Goal: Task Accomplishment & Management: Contribute content

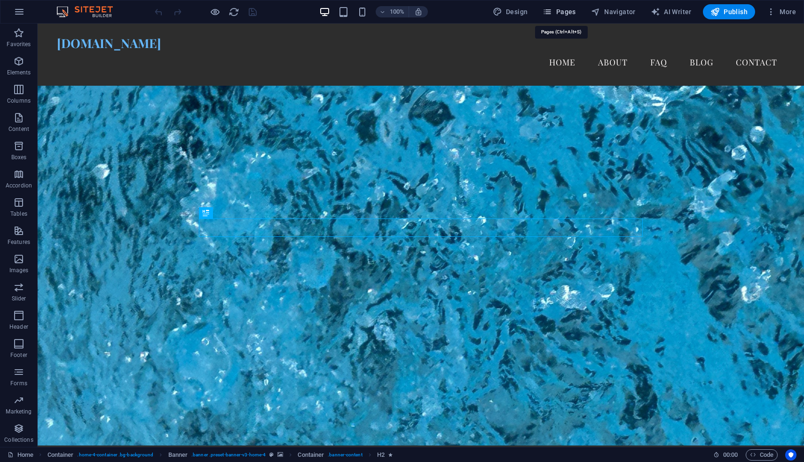
click at [571, 15] on span "Pages" at bounding box center [559, 11] width 33 height 9
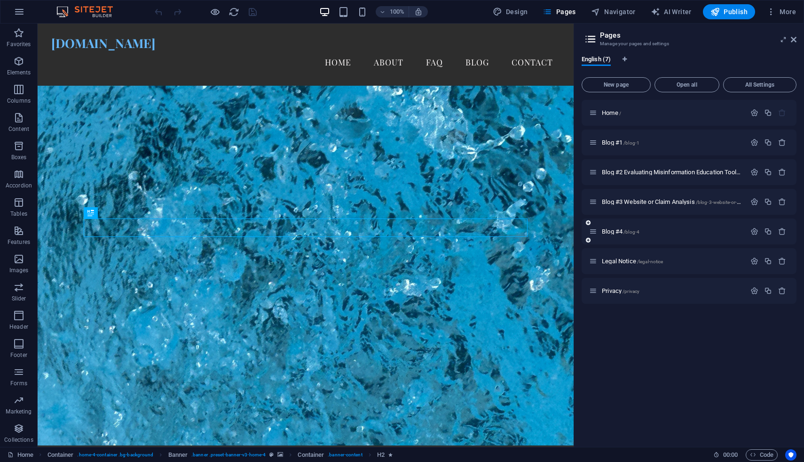
click at [655, 234] on div "Blog #4 /blog-4" at bounding box center [667, 231] width 157 height 11
click at [620, 231] on span "Blog #4 /blog-4" at bounding box center [621, 231] width 38 height 7
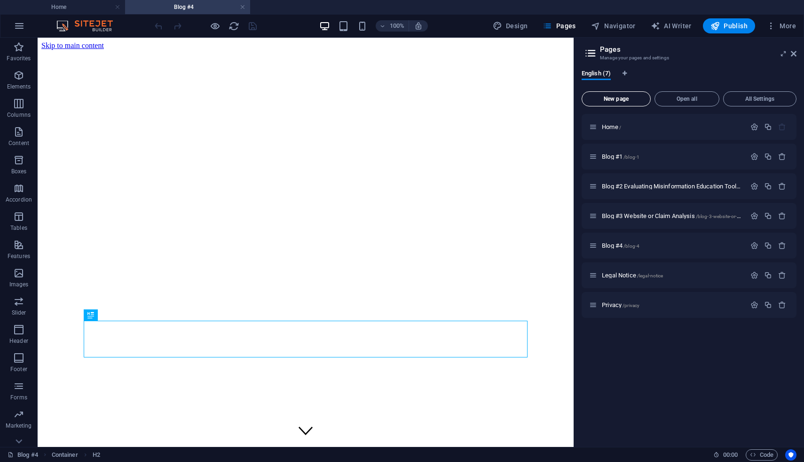
click at [631, 99] on span "New page" at bounding box center [616, 99] width 61 height 6
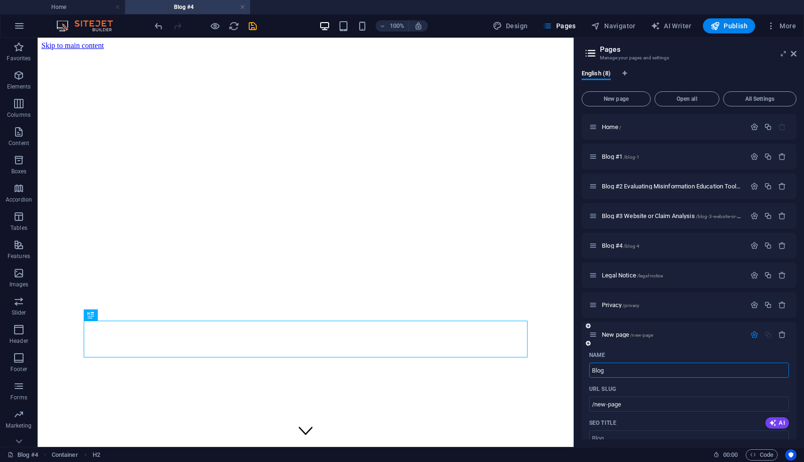
type input "Blog"
type input "/blog"
type input "Blog #5 Misinformation and Creativity"
type input "/blog-5-misinformation-and-creativity"
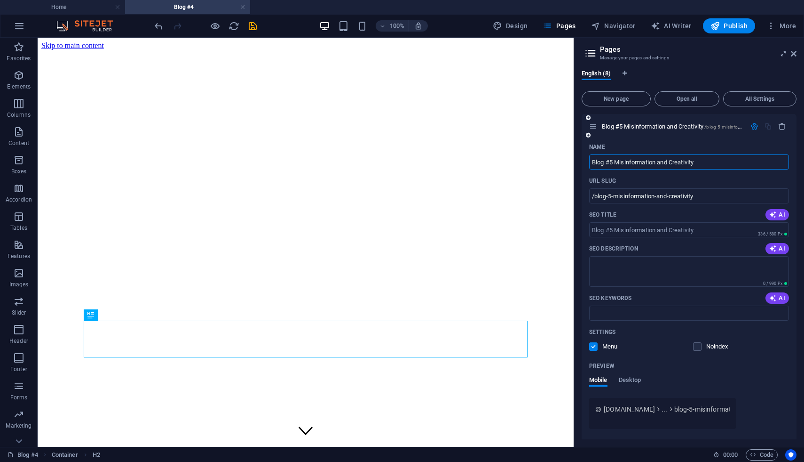
scroll to position [240, 0]
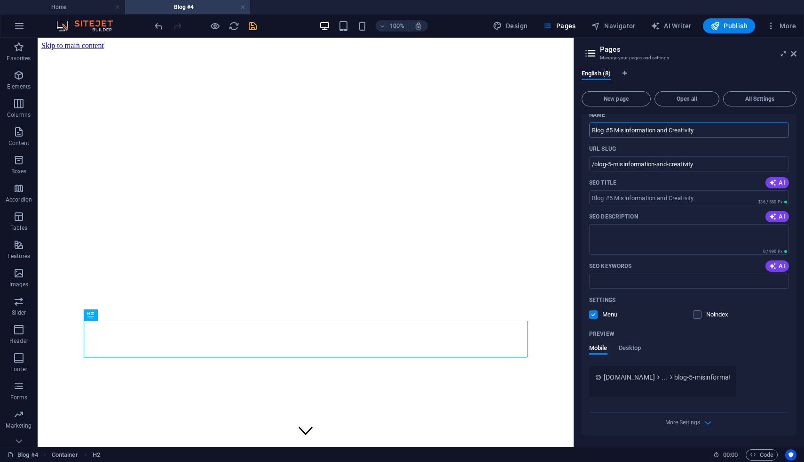
type input "Blog #5 Misinformation and Creativity"
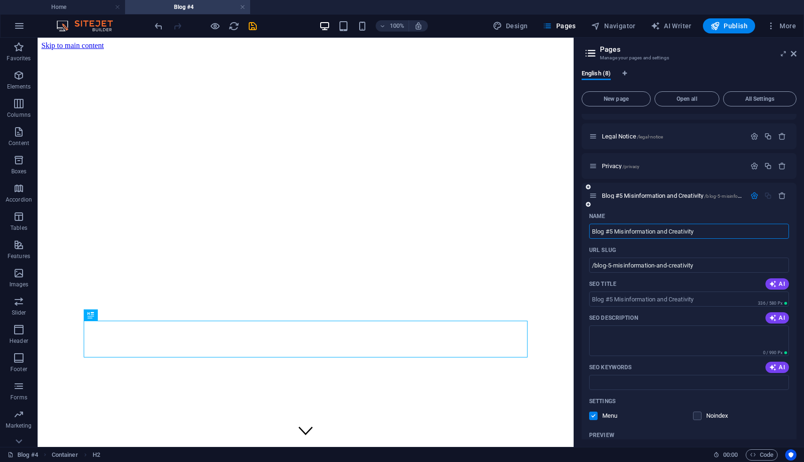
scroll to position [43, 0]
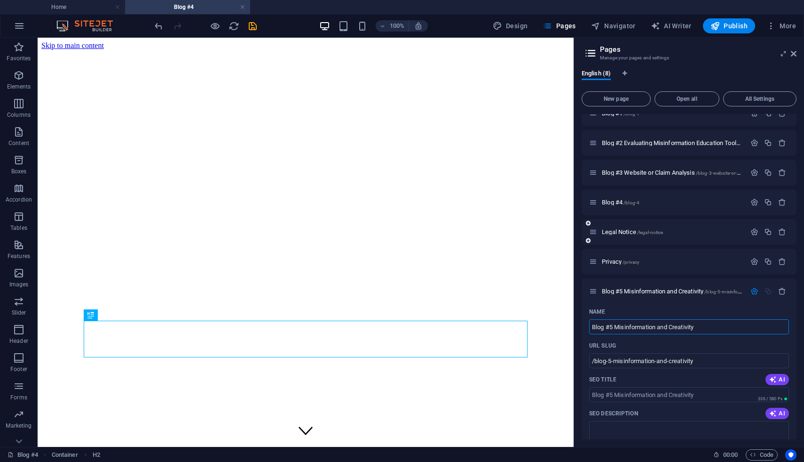
click at [687, 240] on div "Legal Notice /legal-notice" at bounding box center [689, 232] width 215 height 26
click at [607, 312] on div "Name" at bounding box center [689, 311] width 200 height 15
drag, startPoint x: 658, startPoint y: 291, endPoint x: 661, endPoint y: 217, distance: 73.4
click at [661, 217] on div "Home / Blog #1 /blog-1 Blog #2 Evaluating Misinformation Education Tools /blog-…" at bounding box center [689, 351] width 215 height 561
drag, startPoint x: 646, startPoint y: 291, endPoint x: 651, endPoint y: 223, distance: 68.4
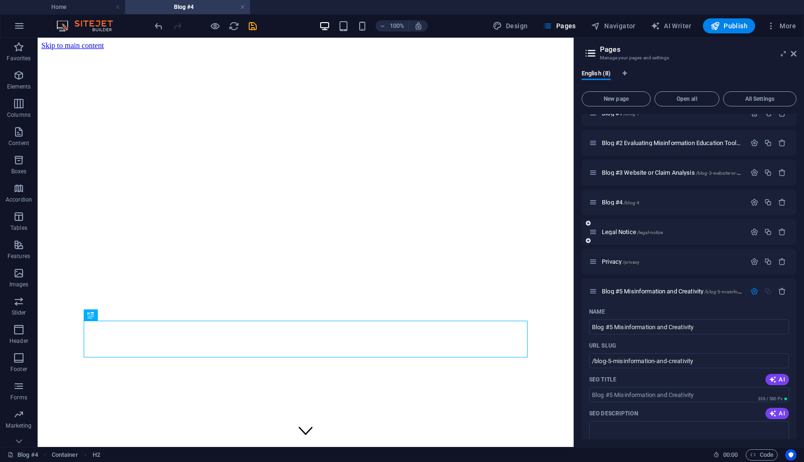
click at [651, 223] on div "Home / Blog #1 /blog-1 Blog #2 Evaluating Misinformation Education Tools /blog-…" at bounding box center [689, 351] width 215 height 561
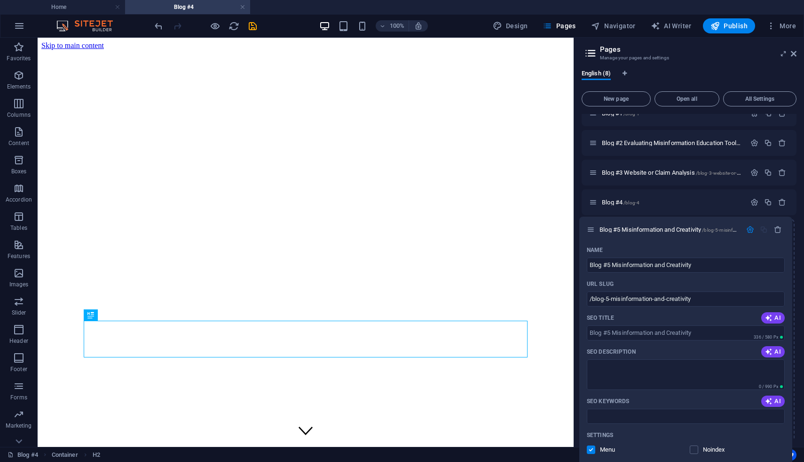
drag, startPoint x: 596, startPoint y: 289, endPoint x: 593, endPoint y: 224, distance: 65.0
click at [593, 224] on div "Home / Blog #1 /blog-1 Blog #2 Evaluating Misinformation Education Tools /blog-…" at bounding box center [689, 351] width 215 height 561
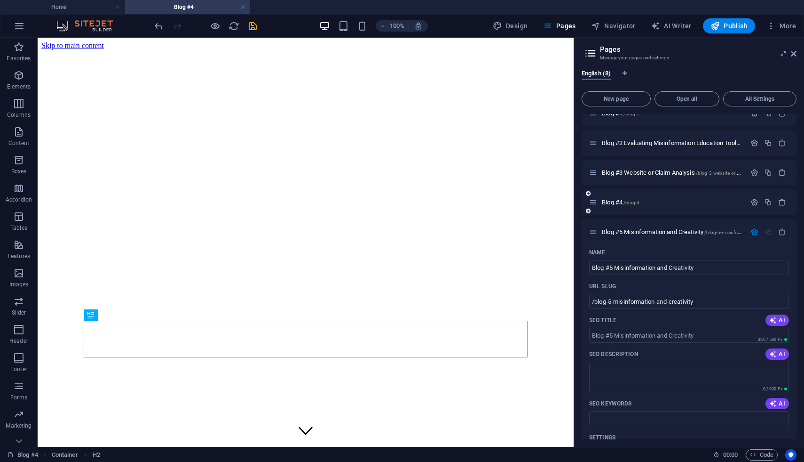
click at [640, 207] on div "Blog #4 /blog-4" at bounding box center [667, 202] width 157 height 11
click at [654, 202] on p "Blog #4 /blog-4" at bounding box center [672, 202] width 141 height 6
click at [593, 202] on icon at bounding box center [593, 202] width 8 height 8
click at [594, 231] on icon at bounding box center [593, 232] width 8 height 8
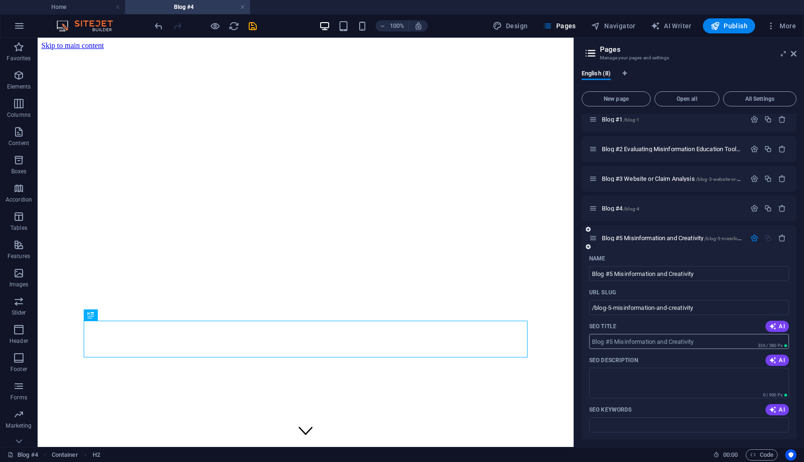
scroll to position [0, 0]
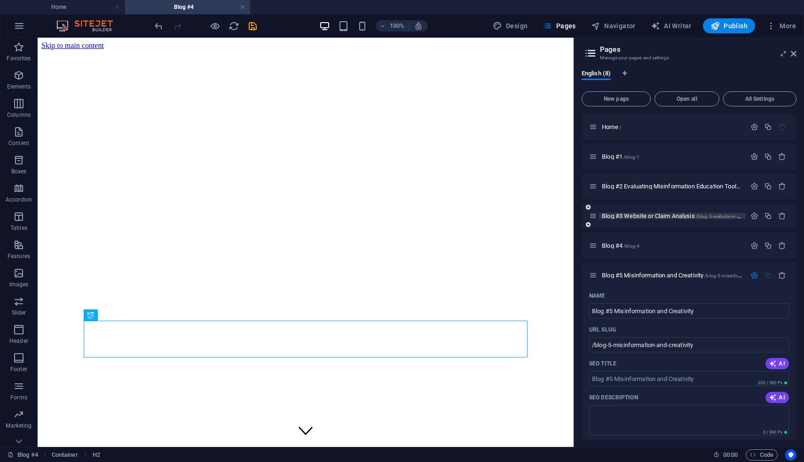
click at [708, 216] on span "/blog-3-website-or-claim-analysis" at bounding box center [731, 216] width 71 height 5
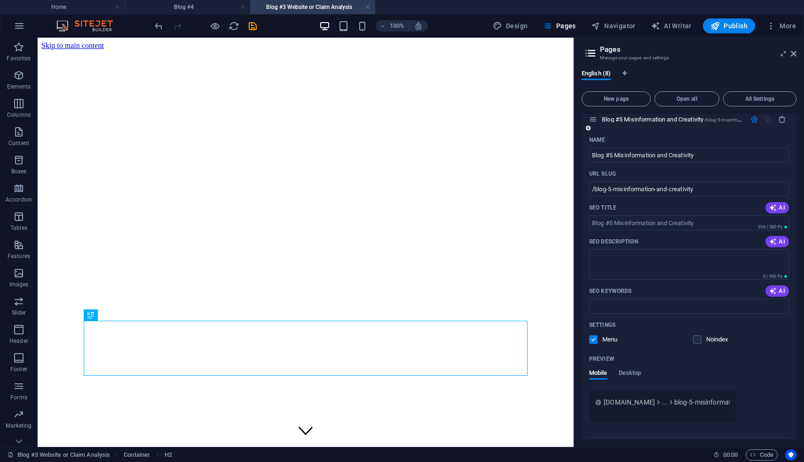
scroll to position [53, 0]
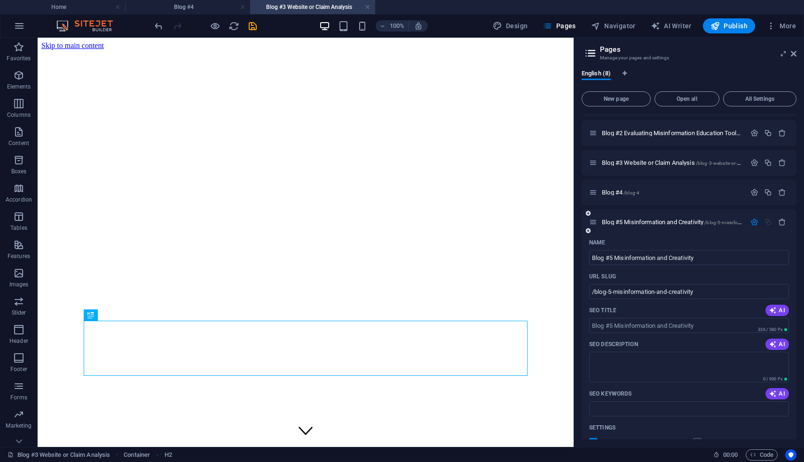
click at [694, 215] on div "Blog #5 Misinformation and Creativity /blog-5-misinformation-and-creativity" at bounding box center [689, 222] width 215 height 26
click at [693, 224] on span "Blog #5 Misinformation and Creativity /blog-5-misinformation-and-creativity" at bounding box center [693, 221] width 182 height 7
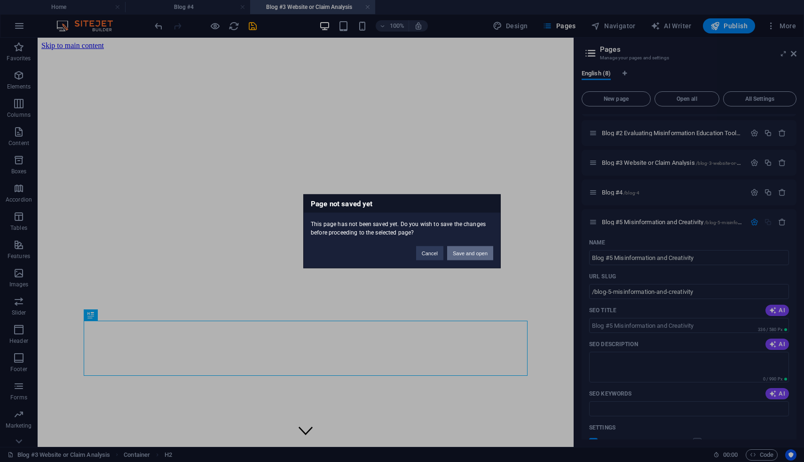
click at [476, 255] on button "Save and open" at bounding box center [470, 253] width 46 height 14
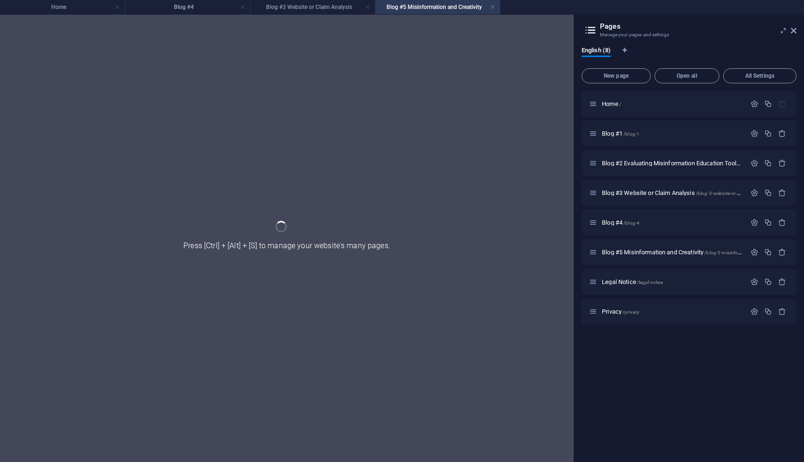
scroll to position [0, 0]
click at [251, 26] on div at bounding box center [287, 238] width 574 height 447
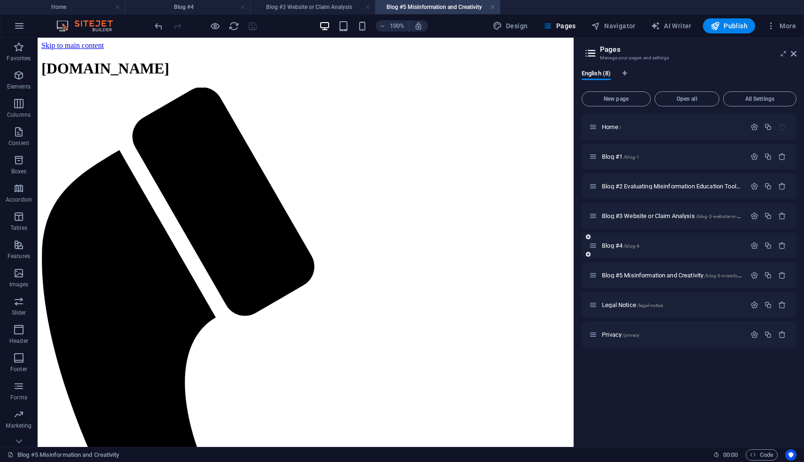
click at [715, 254] on div "Blog #4 /blog-4" at bounding box center [689, 245] width 215 height 26
click at [626, 246] on span "/blog-4" at bounding box center [632, 245] width 16 height 5
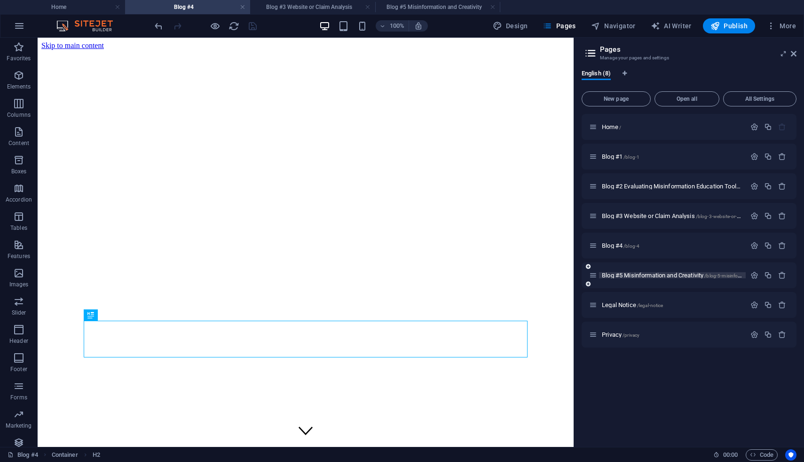
click at [629, 274] on span "Blog #5 Misinformation and Creativity /blog-5-misinformation-and-creativity" at bounding box center [693, 274] width 182 height 7
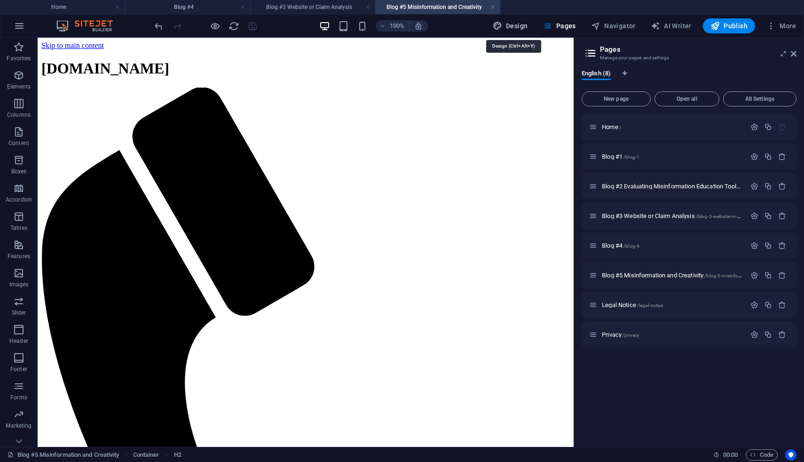
click at [512, 26] on span "Design" at bounding box center [510, 25] width 35 height 9
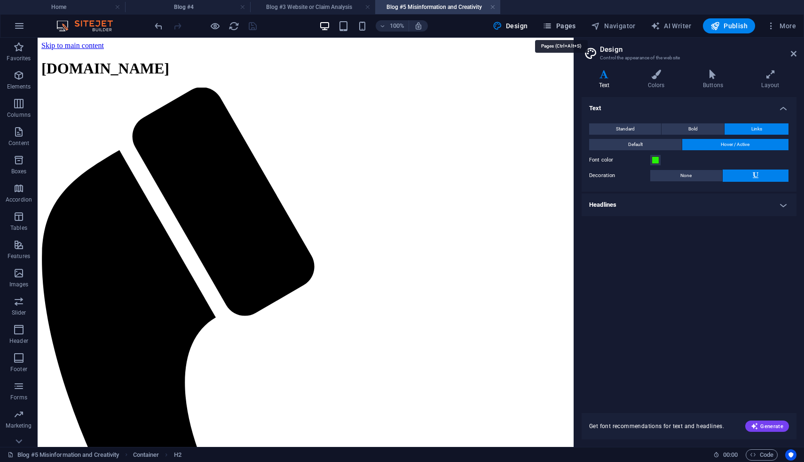
click at [556, 25] on span "Pages" at bounding box center [559, 25] width 33 height 9
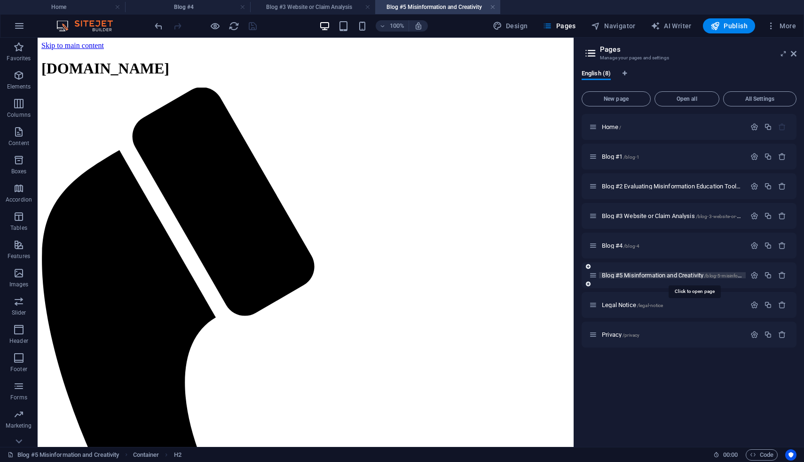
click at [652, 276] on span "Blog #5 Misinformation and Creativity /blog-5-misinformation-and-creativity" at bounding box center [693, 274] width 182 height 7
click at [513, 30] on span "Design" at bounding box center [510, 25] width 35 height 9
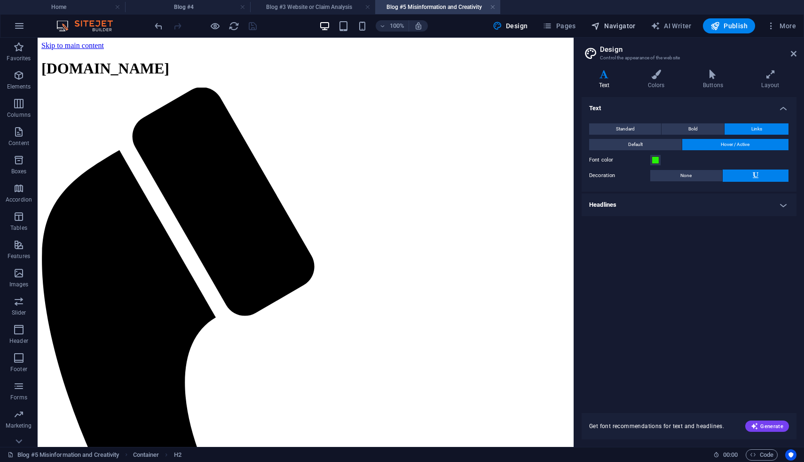
click at [619, 29] on span "Navigator" at bounding box center [613, 25] width 45 height 9
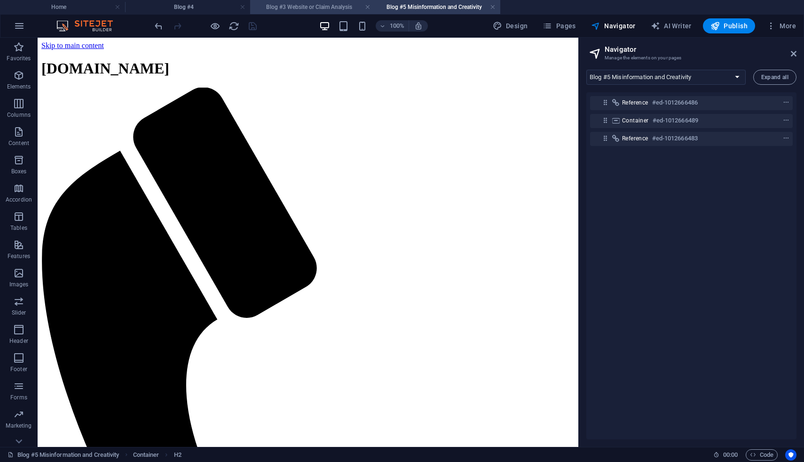
click at [318, 8] on h4 "Blog #3 Website or Claim Analysis" at bounding box center [312, 7] width 125 height 10
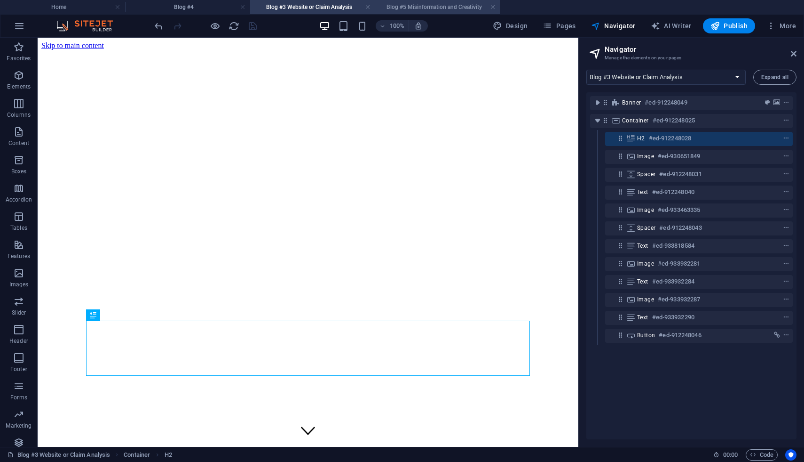
click at [425, 5] on h4 "Blog #5 Misinformation and Creativity" at bounding box center [437, 7] width 125 height 10
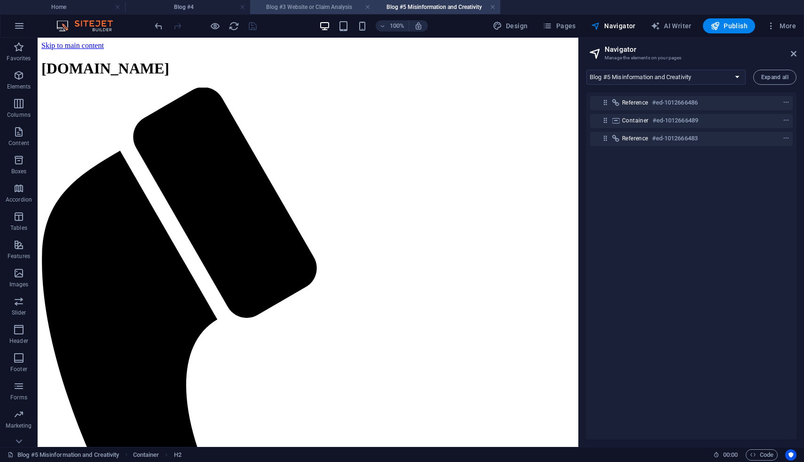
click at [313, 6] on h4 "Blog #3 Website or Claim Analysis" at bounding box center [312, 7] width 125 height 10
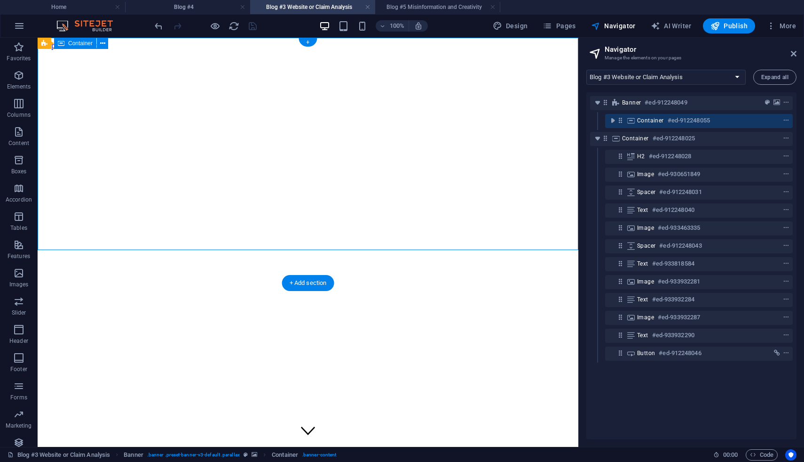
drag, startPoint x: 322, startPoint y: 89, endPoint x: 379, endPoint y: 84, distance: 57.2
click at [380, 418] on div at bounding box center [308, 422] width 534 height 8
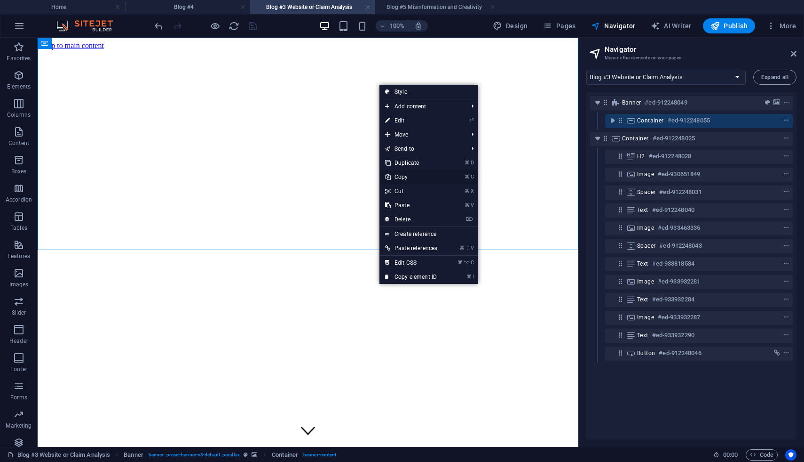
click at [401, 175] on link "⌘ C Copy" at bounding box center [412, 177] width 64 height 14
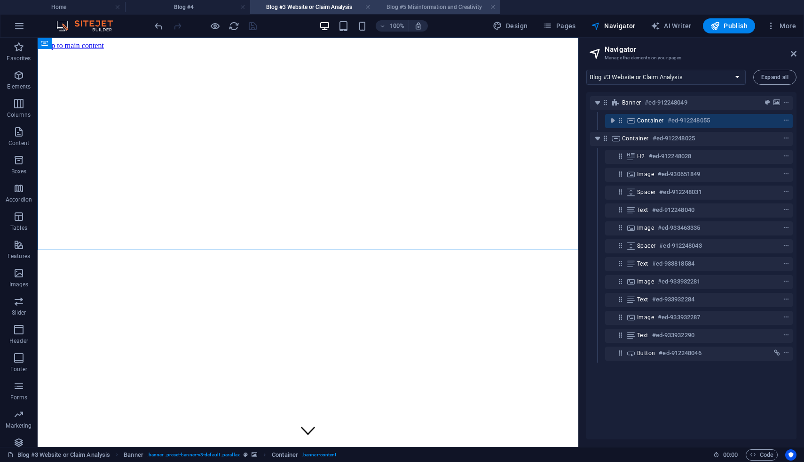
click at [424, 12] on li "Blog #5 Misinformation and Creativity" at bounding box center [437, 7] width 125 height 14
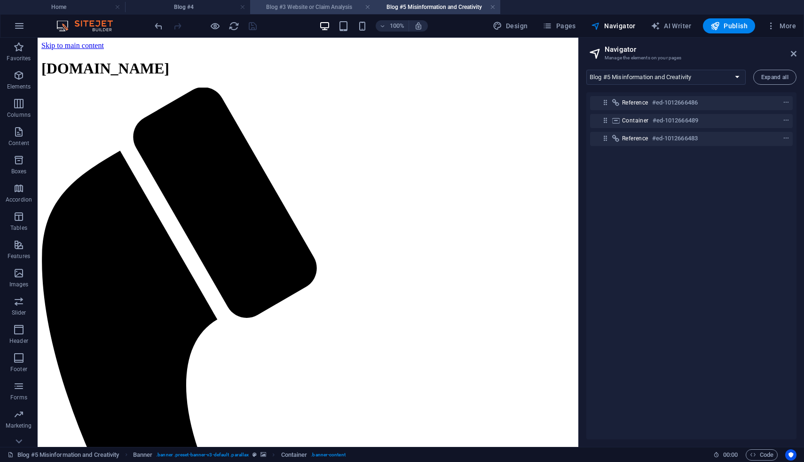
click at [320, 6] on h4 "Blog #3 Website or Claim Analysis" at bounding box center [312, 7] width 125 height 10
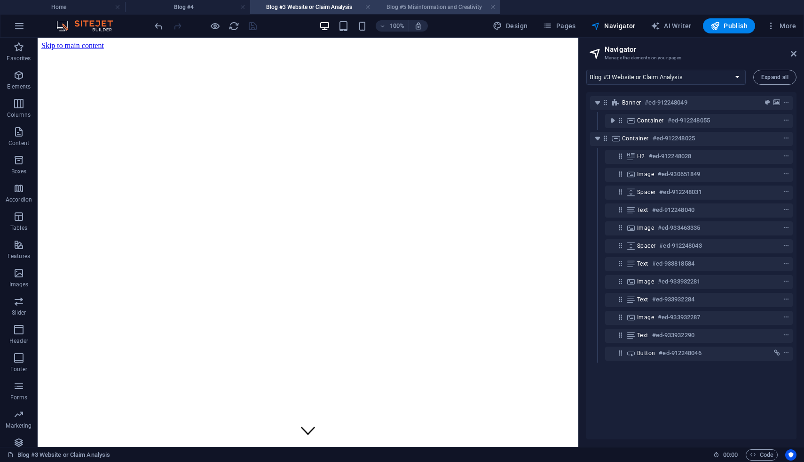
click at [434, 8] on h4 "Blog #5 Misinformation and Creativity" at bounding box center [437, 7] width 125 height 10
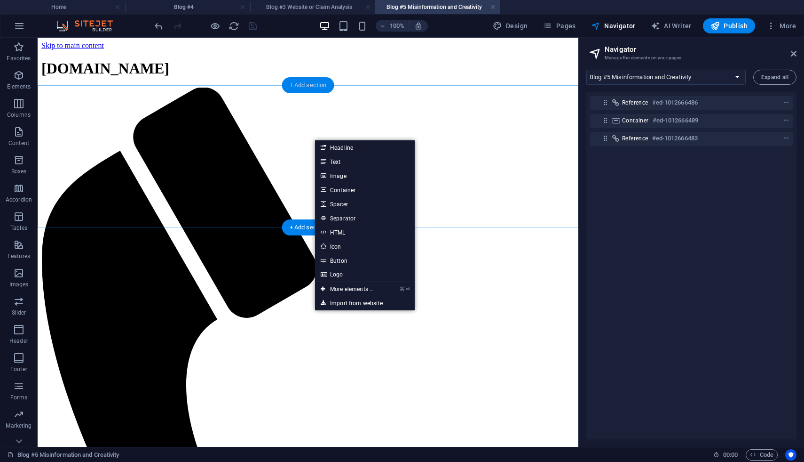
click at [307, 88] on div "+ Add section" at bounding box center [308, 85] width 52 height 16
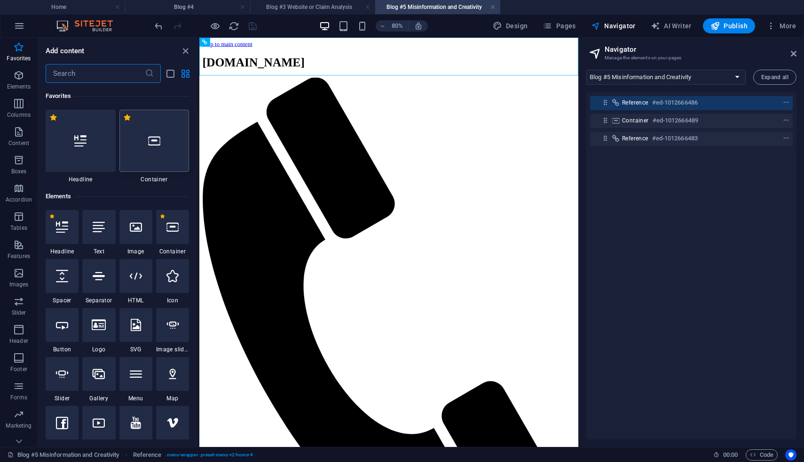
click at [150, 151] on div at bounding box center [154, 141] width 70 height 62
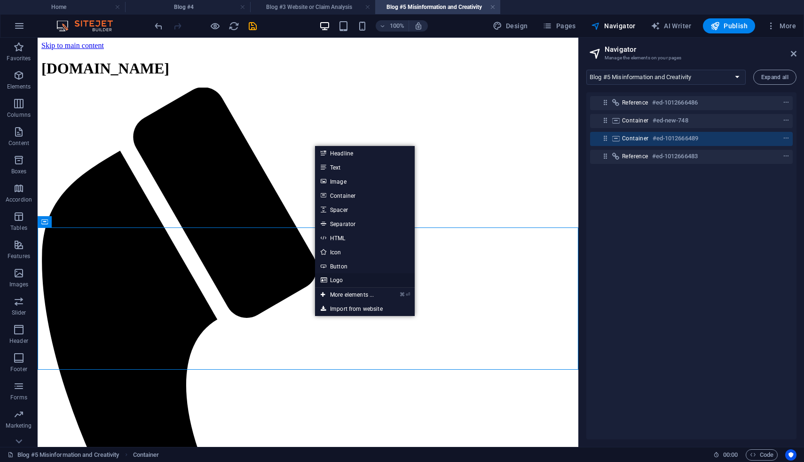
click at [341, 277] on link "Logo" at bounding box center [365, 280] width 100 height 14
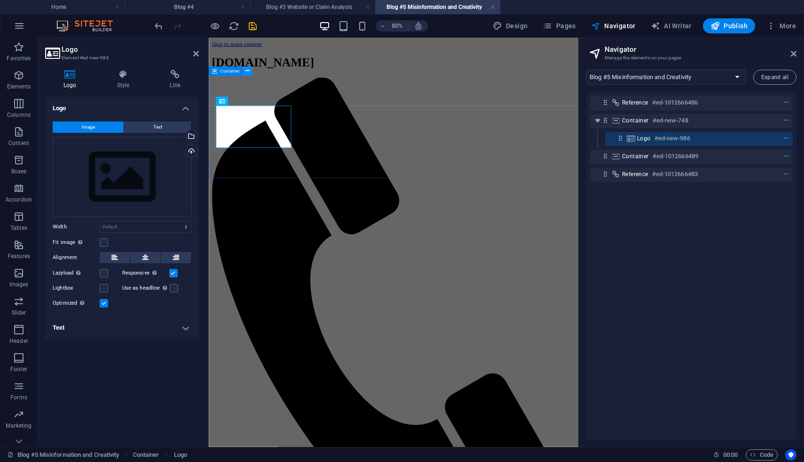
click at [249, 73] on icon at bounding box center [248, 71] width 4 height 8
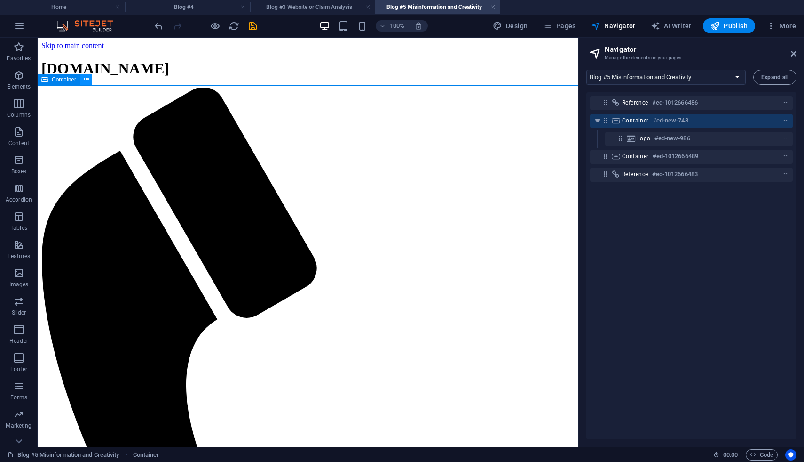
click at [85, 81] on icon at bounding box center [86, 79] width 5 height 10
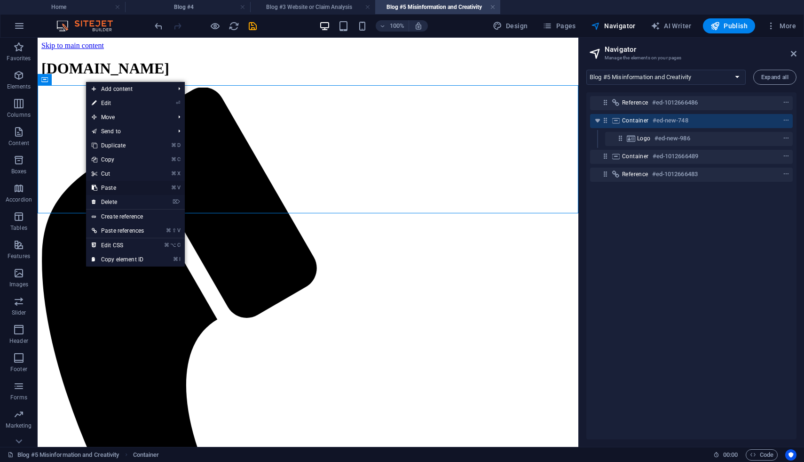
click at [114, 187] on link "⌘ V Paste" at bounding box center [118, 188] width 64 height 14
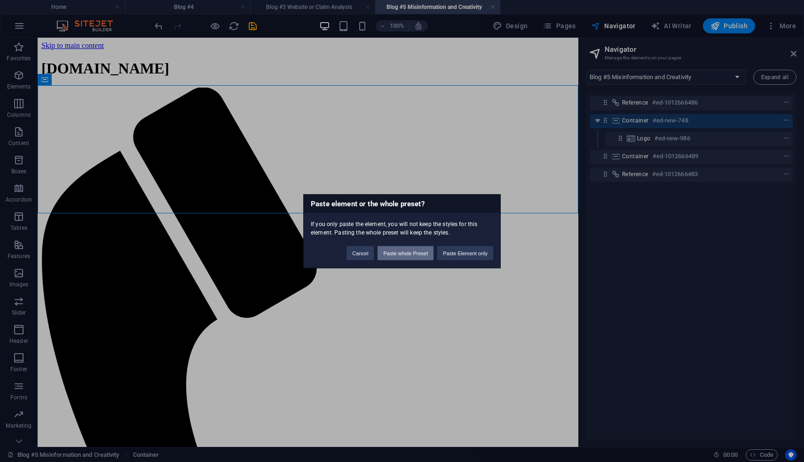
click at [425, 256] on button "Paste whole Preset" at bounding box center [406, 253] width 56 height 14
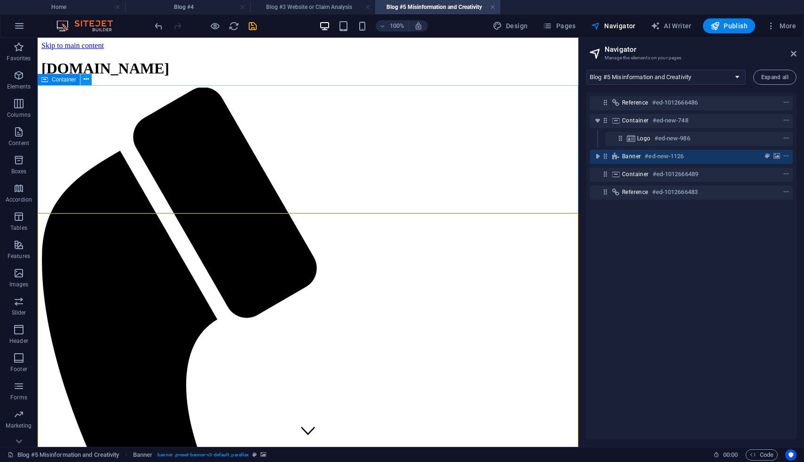
click at [85, 79] on icon at bounding box center [86, 79] width 5 height 10
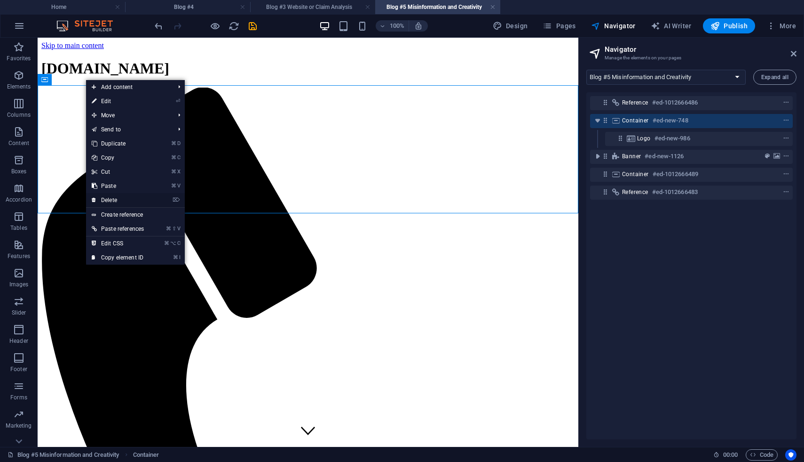
click at [117, 198] on link "⌦ Delete" at bounding box center [118, 200] width 64 height 14
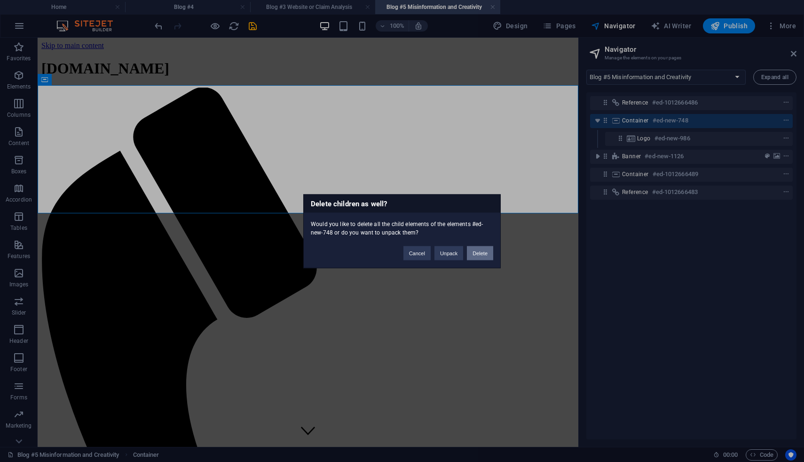
click at [484, 255] on button "Delete" at bounding box center [480, 253] width 26 height 14
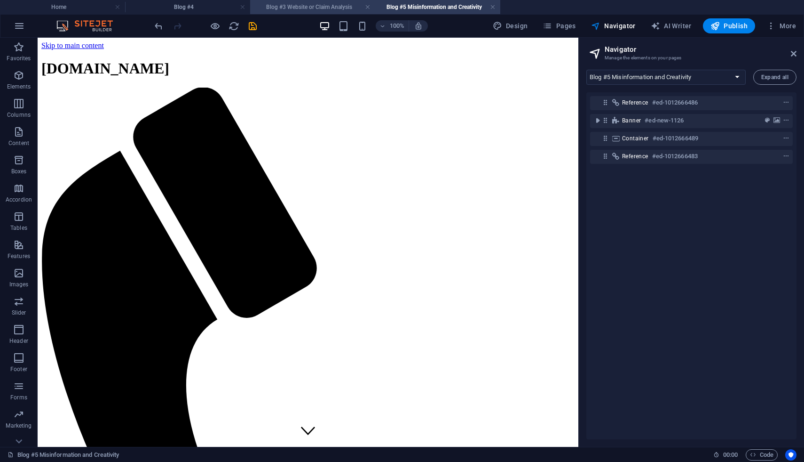
click at [336, 10] on h4 "Blog #3 Website or Claim Analysis" at bounding box center [312, 7] width 125 height 10
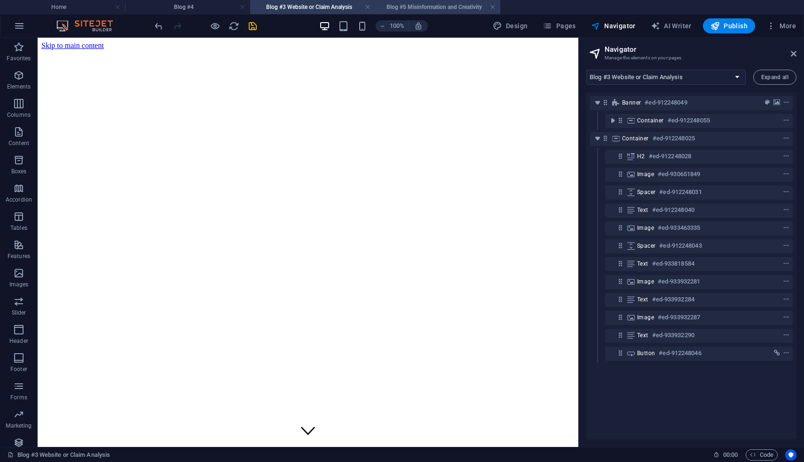
click at [422, 10] on h4 "Blog #5 Misinformation and Creativity" at bounding box center [437, 7] width 125 height 10
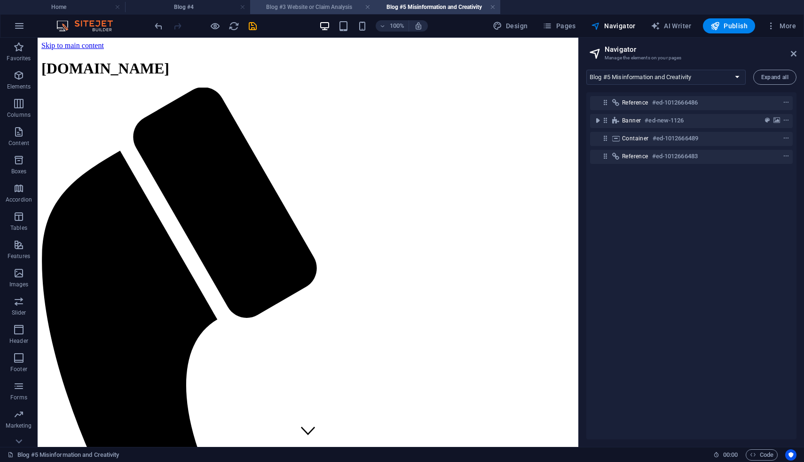
click at [304, 13] on li "Blog #3 Website or Claim Analysis" at bounding box center [312, 7] width 125 height 14
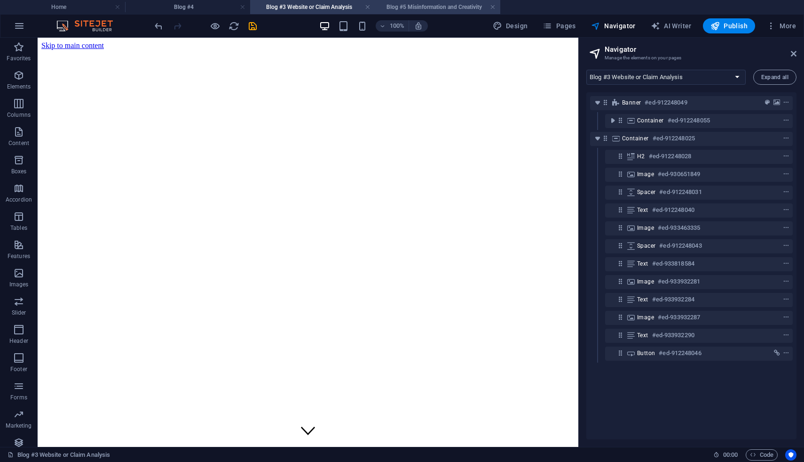
click at [423, 7] on h4 "Blog #5 Misinformation and Creativity" at bounding box center [437, 7] width 125 height 10
select select "18221794-en"
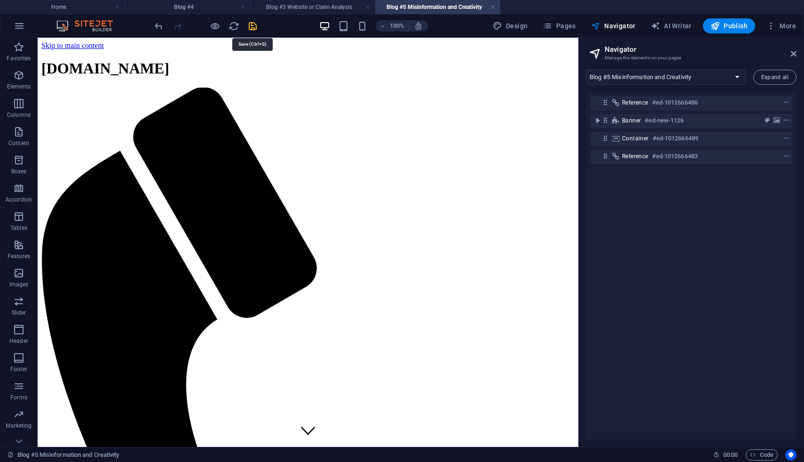
click at [251, 27] on icon "save" at bounding box center [252, 26] width 11 height 11
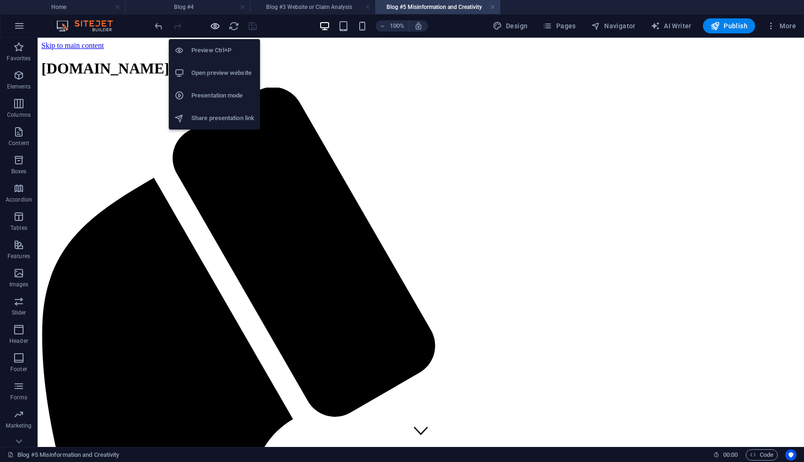
click at [214, 26] on icon "button" at bounding box center [215, 26] width 11 height 11
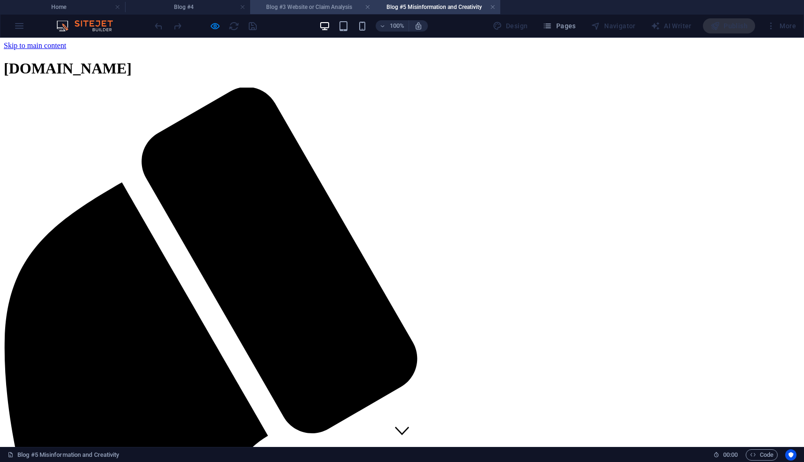
click at [312, 7] on h4 "Blog #3 Website or Claim Analysis" at bounding box center [312, 7] width 125 height 10
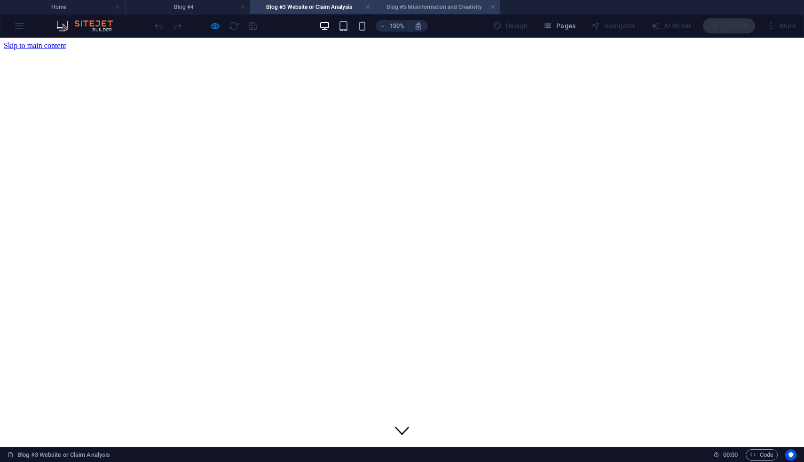
click at [418, 7] on h4 "Blog #5 Misinformation and Creativity" at bounding box center [437, 7] width 125 height 10
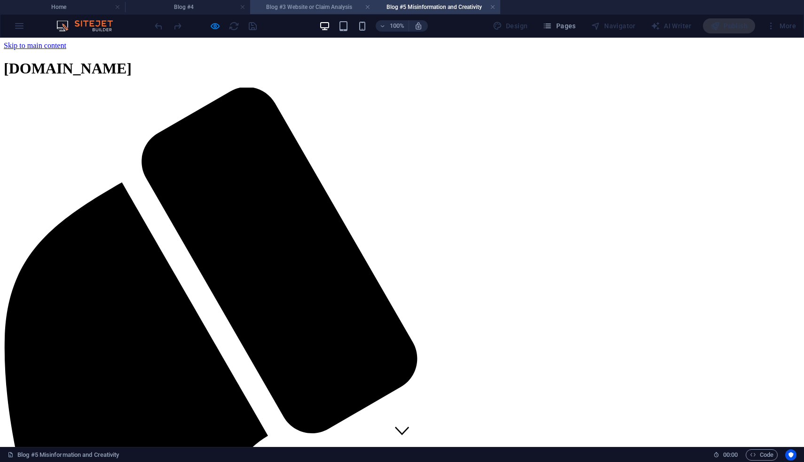
click at [352, 10] on h4 "Blog #3 Website or Claim Analysis" at bounding box center [312, 7] width 125 height 10
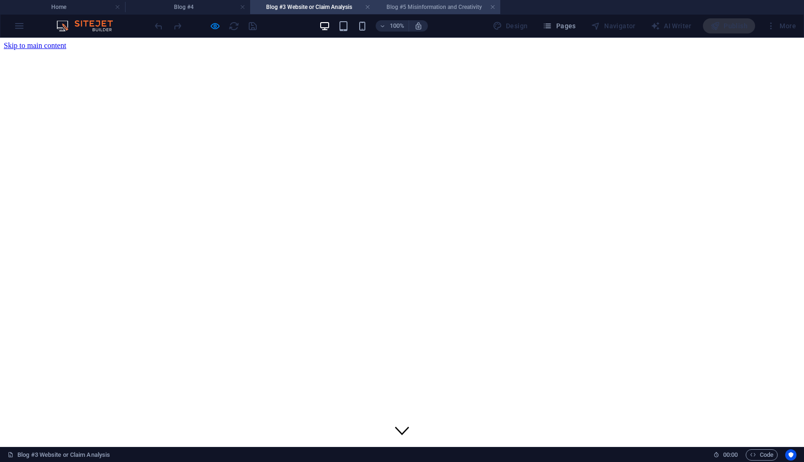
click at [422, 12] on li "Blog #5 Misinformation and Creativity" at bounding box center [437, 7] width 125 height 14
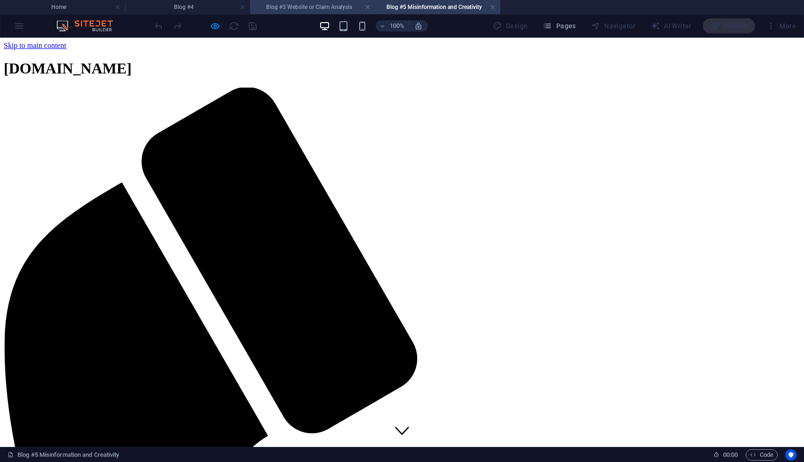
click at [346, 5] on h4 "Blog #3 Website or Claim Analysis" at bounding box center [312, 7] width 125 height 10
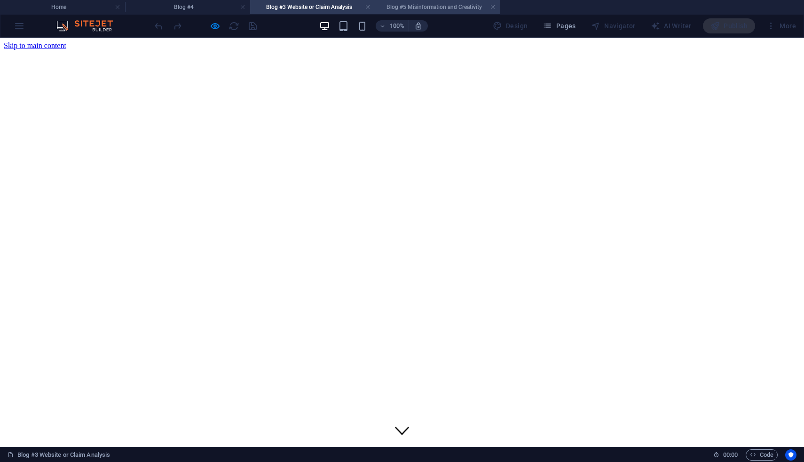
click at [411, 8] on h4 "Blog #5 Misinformation and Creativity" at bounding box center [437, 7] width 125 height 10
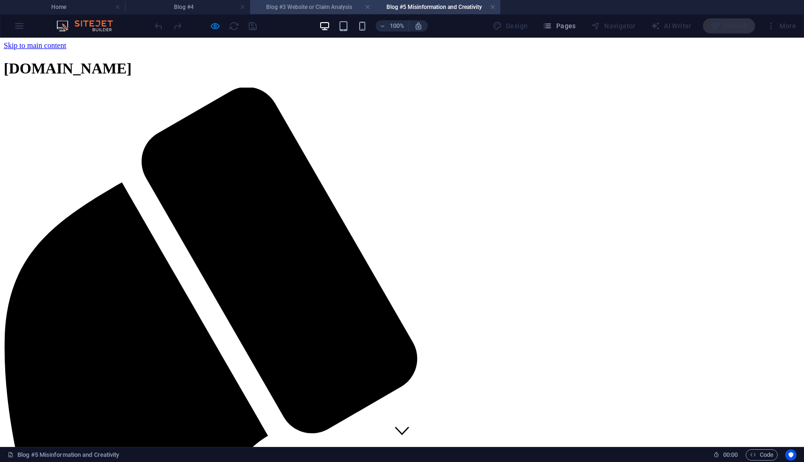
click at [341, 8] on h4 "Blog #3 Website or Claim Analysis" at bounding box center [312, 7] width 125 height 10
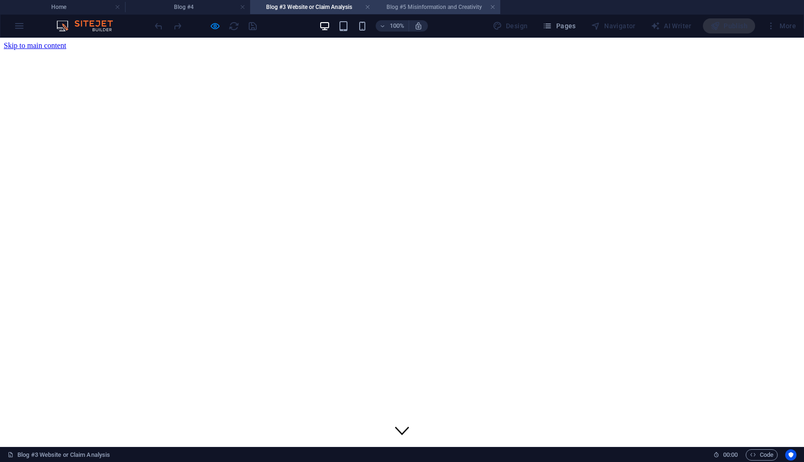
click at [414, 7] on h4 "Blog #5 Misinformation and Creativity" at bounding box center [437, 7] width 125 height 10
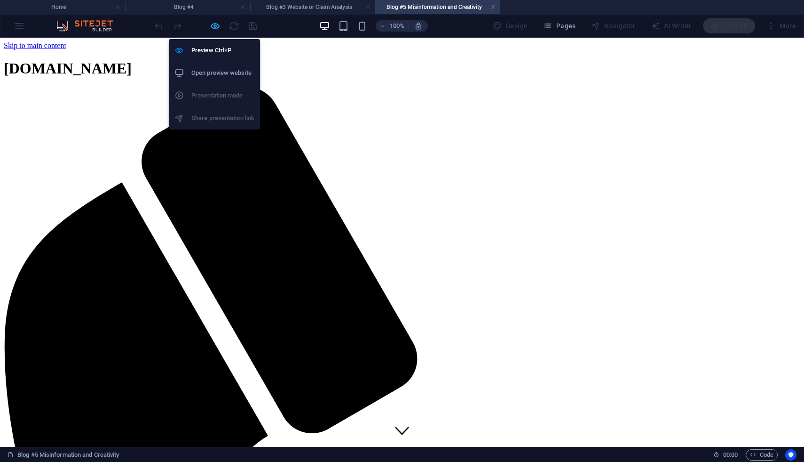
click at [218, 26] on icon "button" at bounding box center [215, 26] width 11 height 11
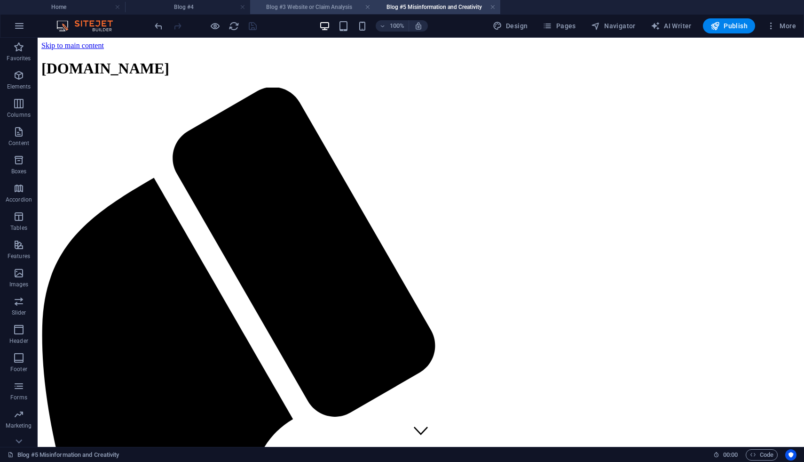
click at [327, 9] on h4 "Blog #3 Website or Claim Analysis" at bounding box center [312, 7] width 125 height 10
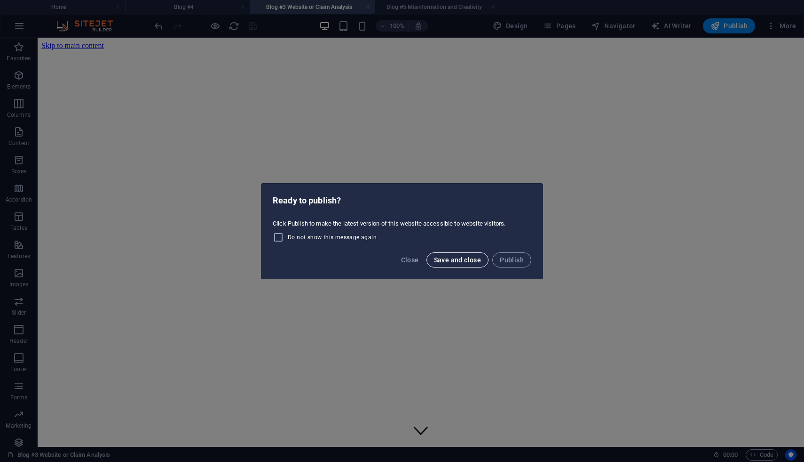
click at [473, 263] on span "Save and close" at bounding box center [458, 260] width 48 height 8
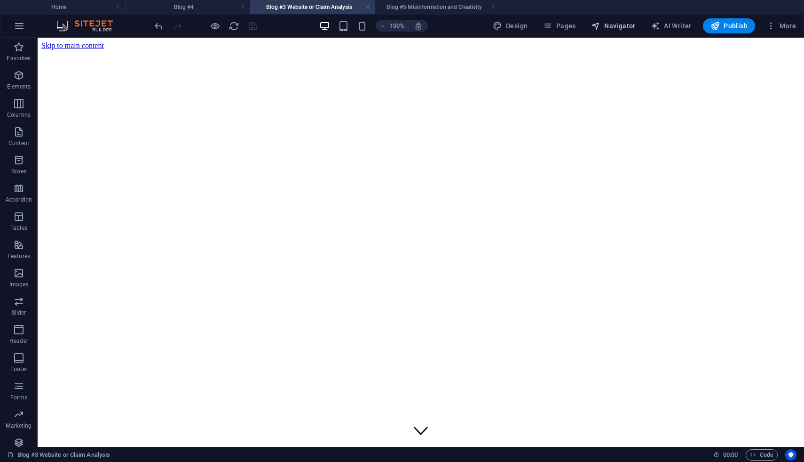
click at [613, 24] on span "Navigator" at bounding box center [613, 25] width 45 height 9
select select "17071824-en"
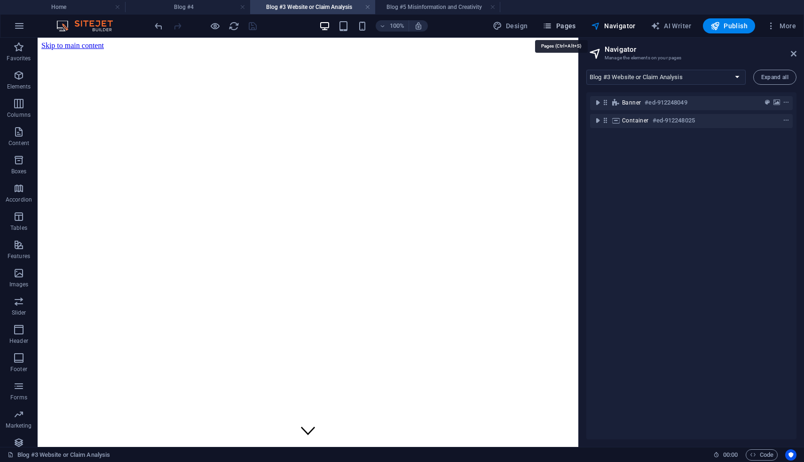
click at [548, 24] on icon "button" at bounding box center [547, 25] width 9 height 9
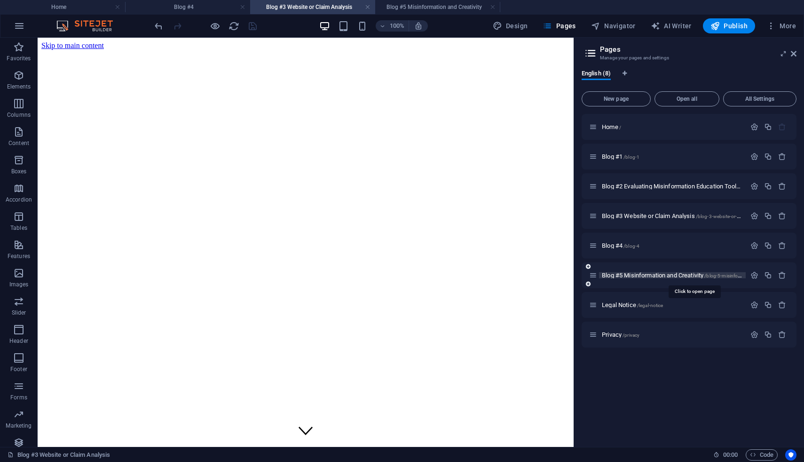
click at [635, 275] on span "Blog #5 Misinformation and Creativity /blog-5-misinformation-and-creativity" at bounding box center [693, 274] width 182 height 7
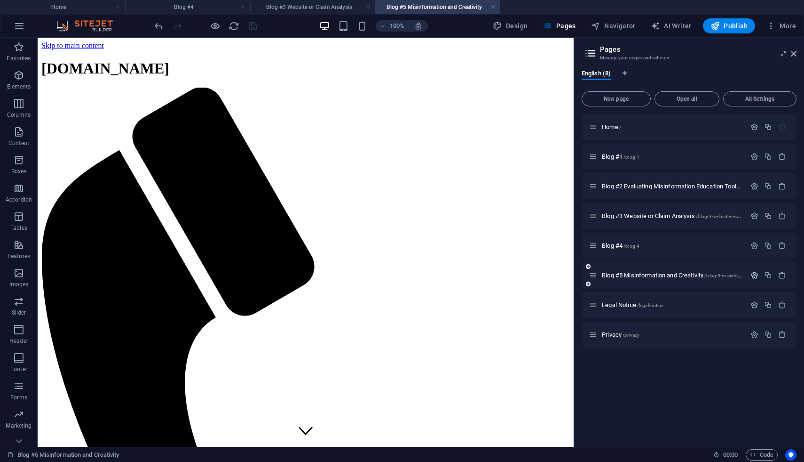
click at [756, 276] on icon "button" at bounding box center [755, 275] width 8 height 8
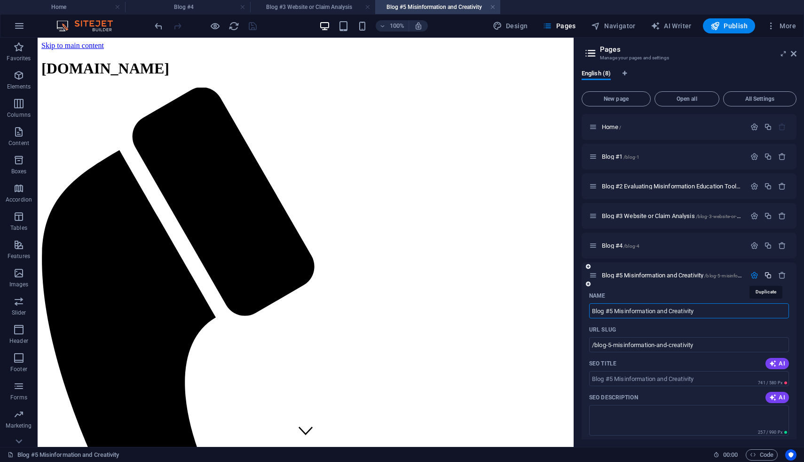
click at [765, 277] on icon "button" at bounding box center [769, 275] width 8 height 8
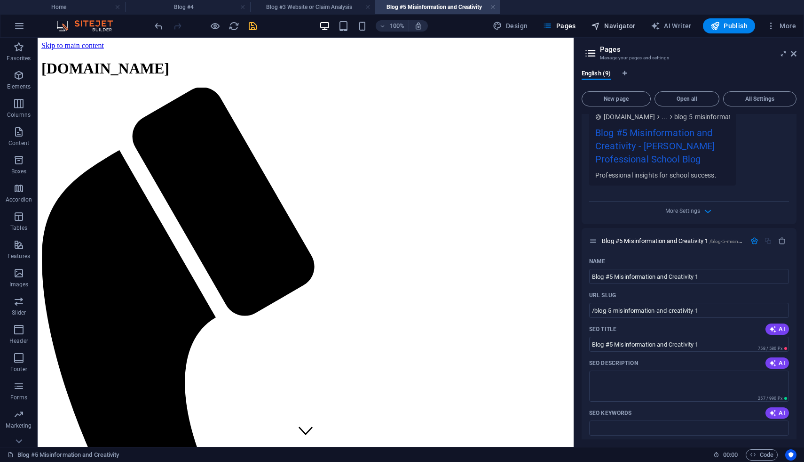
click at [627, 31] on button "Navigator" at bounding box center [614, 25] width 52 height 15
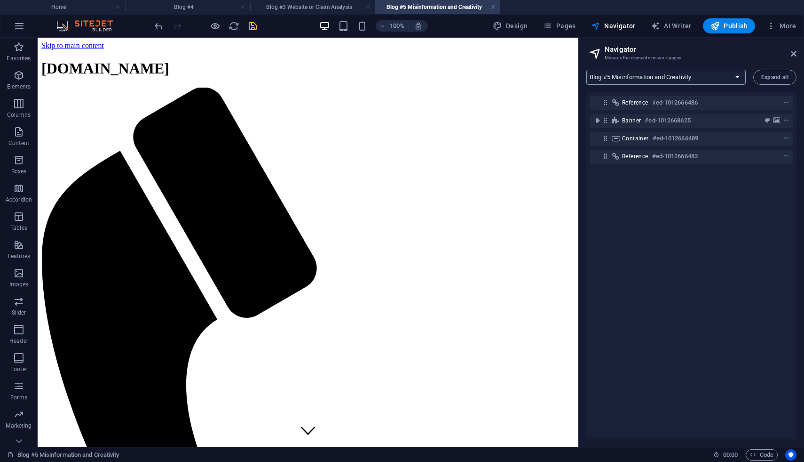
click at [741, 78] on select "Home Blog #1 Blog #2 Evaluating Misinformation Education Tools Blog #3 Website …" at bounding box center [666, 77] width 159 height 15
click at [587, 70] on select "Home Blog #1 Blog #2 Evaluating Misinformation Education Tools Blog #3 Website …" at bounding box center [666, 77] width 159 height 15
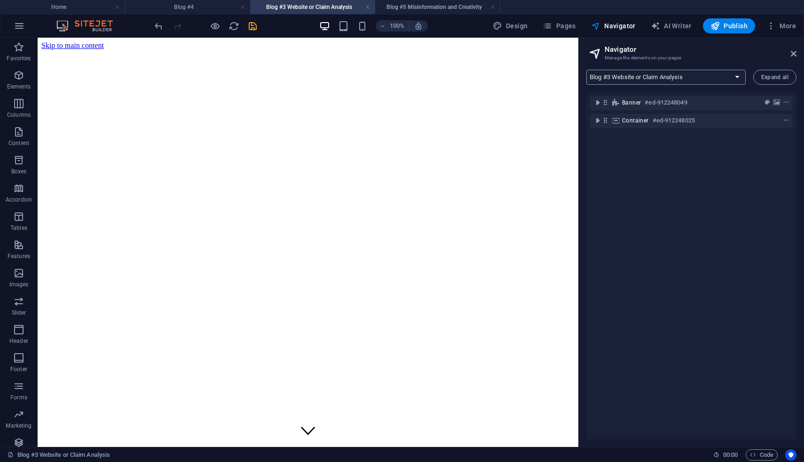
click at [740, 78] on select "Home Blog #1 Blog #2 Evaluating Misinformation Education Tools Blog #3 Website …" at bounding box center [666, 77] width 159 height 15
select select "18221794-en"
click at [587, 70] on select "Home Blog #1 Blog #2 Evaluating Misinformation Education Tools Blog #3 Website …" at bounding box center [666, 77] width 159 height 15
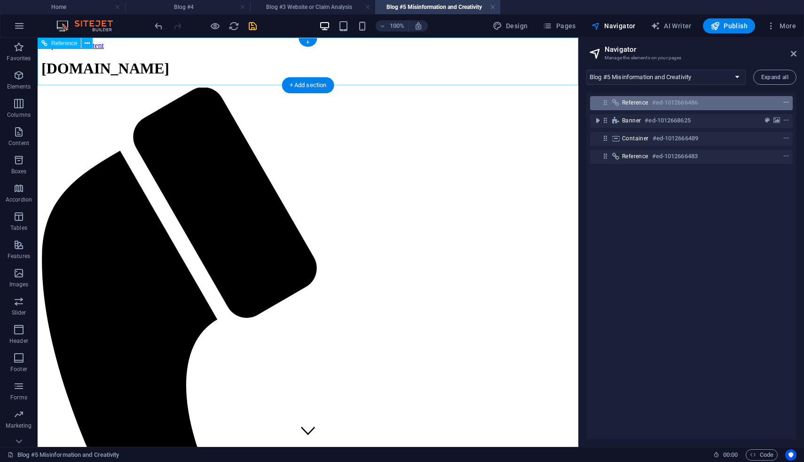
click at [785, 103] on icon "context-menu" at bounding box center [786, 102] width 7 height 7
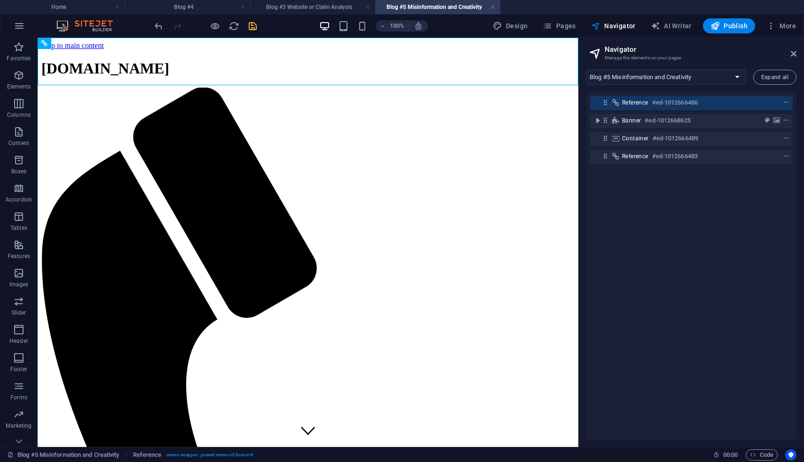
click at [652, 308] on div "Reference #ed-1012666486 Banner #ed-1012668625 Container #ed-1012666489 Referen…" at bounding box center [692, 265] width 210 height 347
click at [787, 156] on icon "context-menu" at bounding box center [786, 156] width 7 height 7
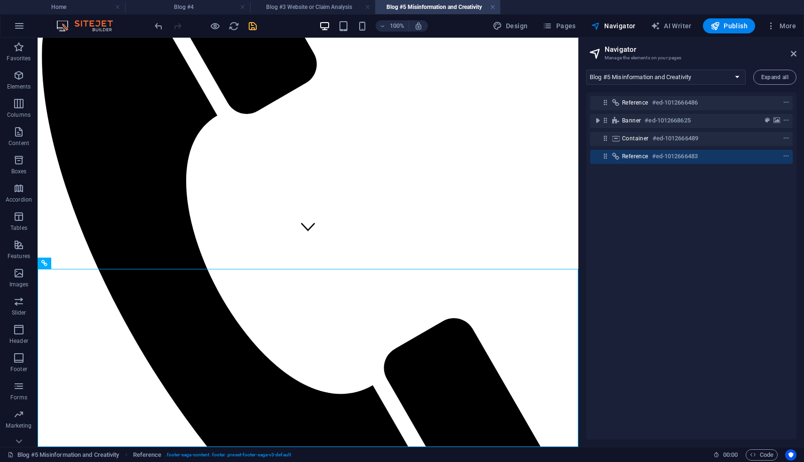
click at [639, 192] on div "Reference #ed-1012666486 Banner #ed-1012668625 Container #ed-1012666489 Referen…" at bounding box center [692, 265] width 210 height 347
click at [627, 171] on div "Reference #ed-1012666486 Banner #ed-1012668625 Container #ed-1012666489 Referen…" at bounding box center [692, 265] width 210 height 347
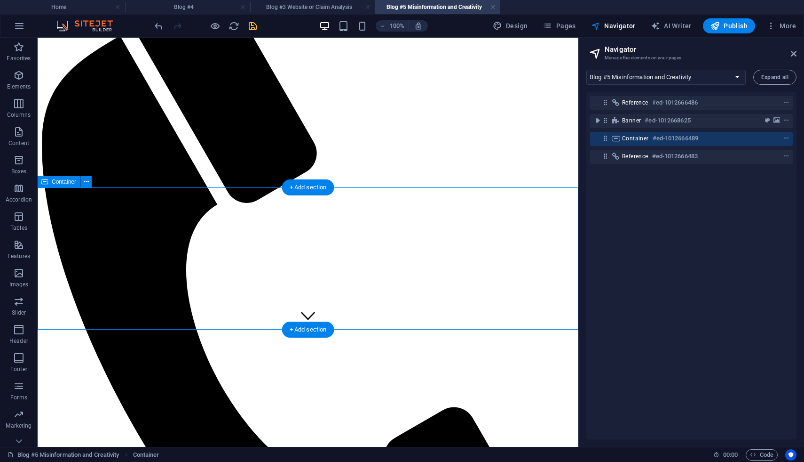
scroll to position [0, 0]
